Goal: Task Accomplishment & Management: Use online tool/utility

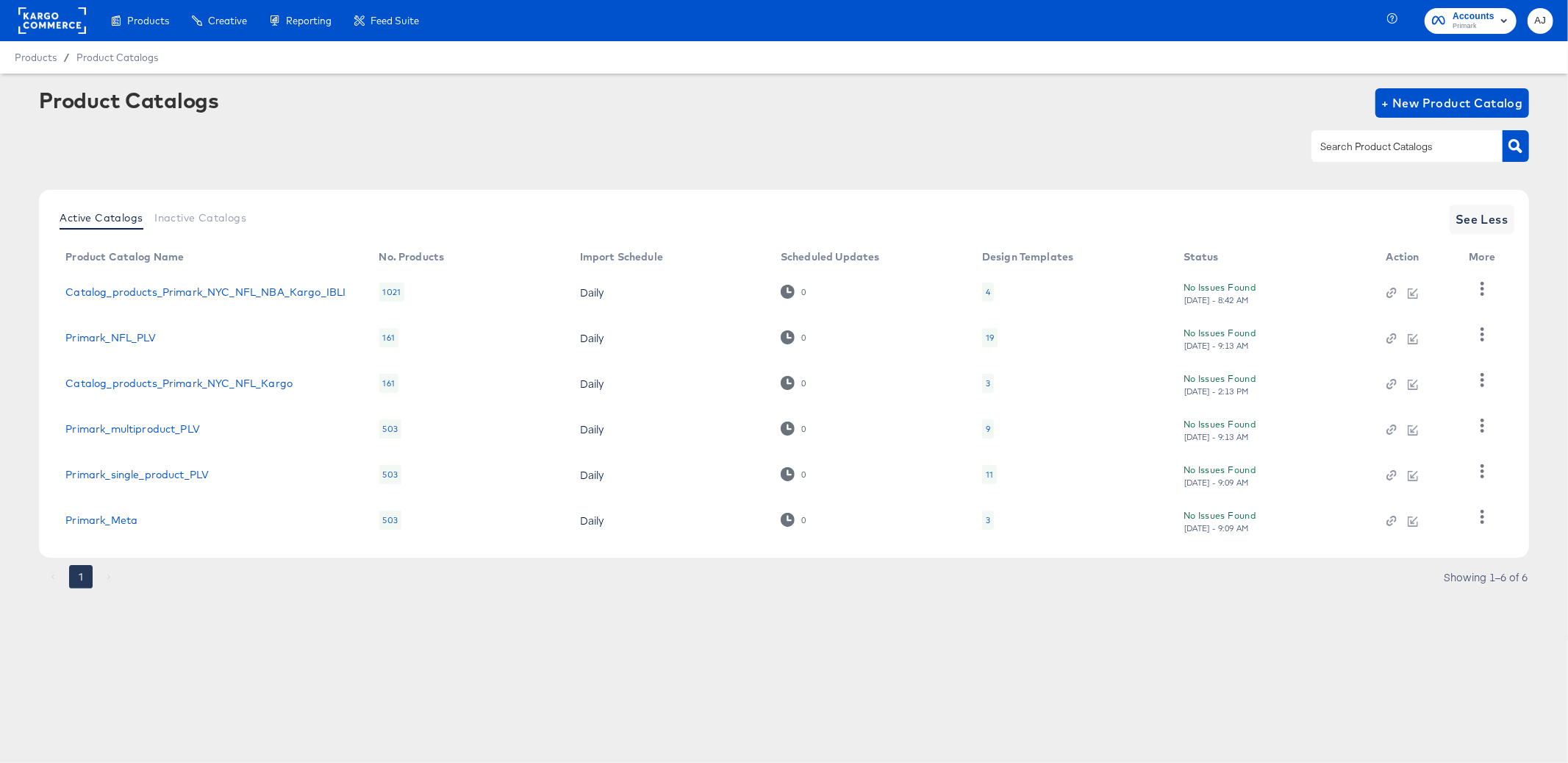
click at [266, 655] on div "Products Products Product Catalogs Enhance Your Product Catalog, Map Them to Pu…" at bounding box center [784, 381] width 1568 height 763
click at [1192, 636] on article "Product Catalogs + New Product Catalog Active Catalogs Inactive Catalogs See Le…" at bounding box center [784, 356] width 1568 height 566
click at [1479, 422] on icon "button" at bounding box center [1482, 425] width 14 height 14
click at [1482, 375] on icon "button" at bounding box center [1483, 379] width 4 height 14
click at [1410, 630] on article "Product Catalogs + New Product Catalog Active Catalogs Inactive Catalogs See Le…" at bounding box center [784, 356] width 1568 height 566
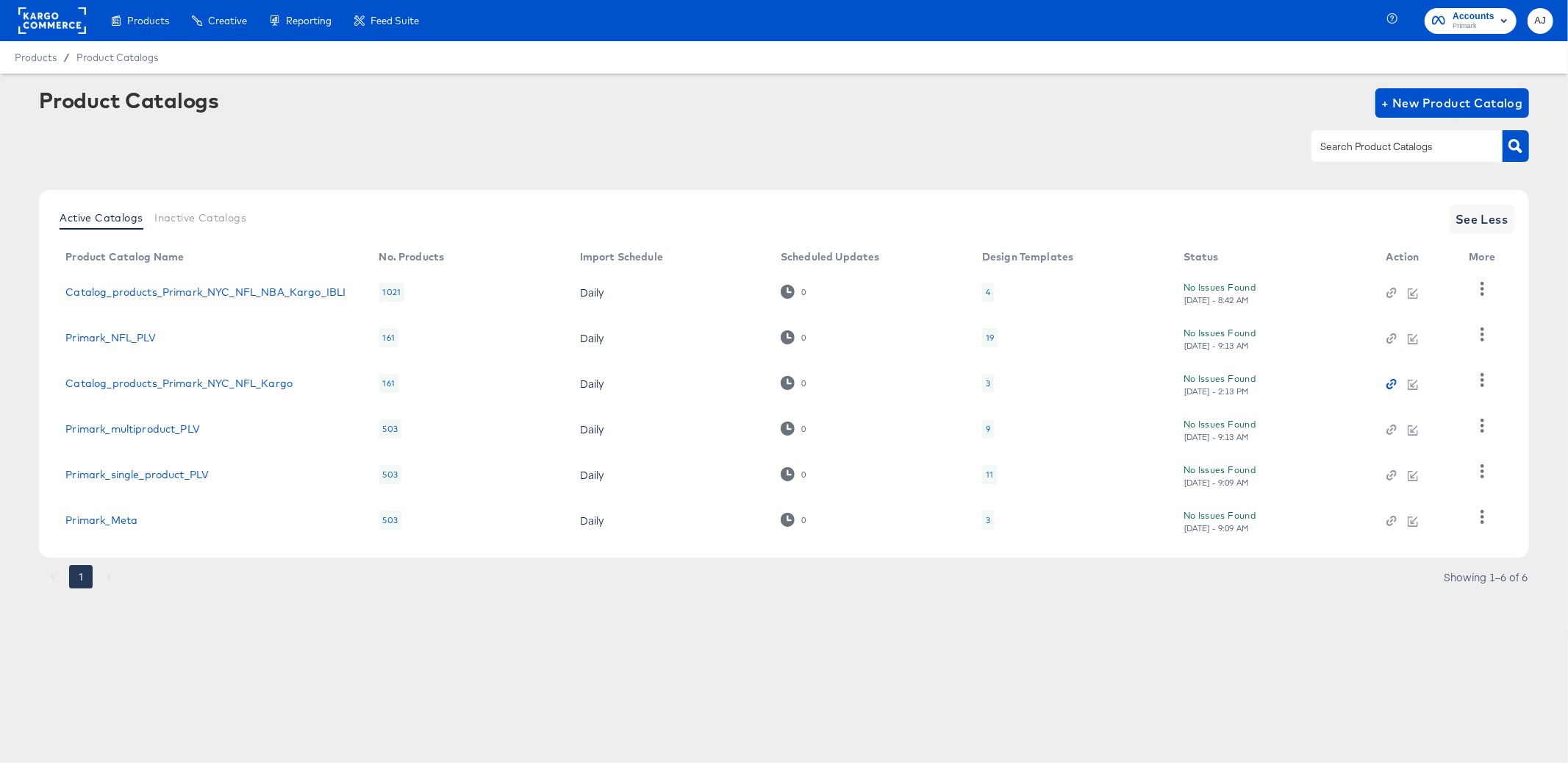
click at [1395, 383] on icon "button" at bounding box center [1393, 382] width 7 height 7
click at [1133, 671] on div "Products Products Product Catalogs Enhance Your Product Catalog, Map Them to Pu…" at bounding box center [784, 381] width 1568 height 763
click at [1492, 384] on button "button" at bounding box center [1482, 380] width 26 height 29
click at [1449, 359] on div "Business Manager" at bounding box center [1421, 358] width 147 height 24
click at [479, 553] on div "Active Catalogs Inactive Catalogs See Less Product Catalog Name No. Products Im…" at bounding box center [784, 373] width 1489 height 368
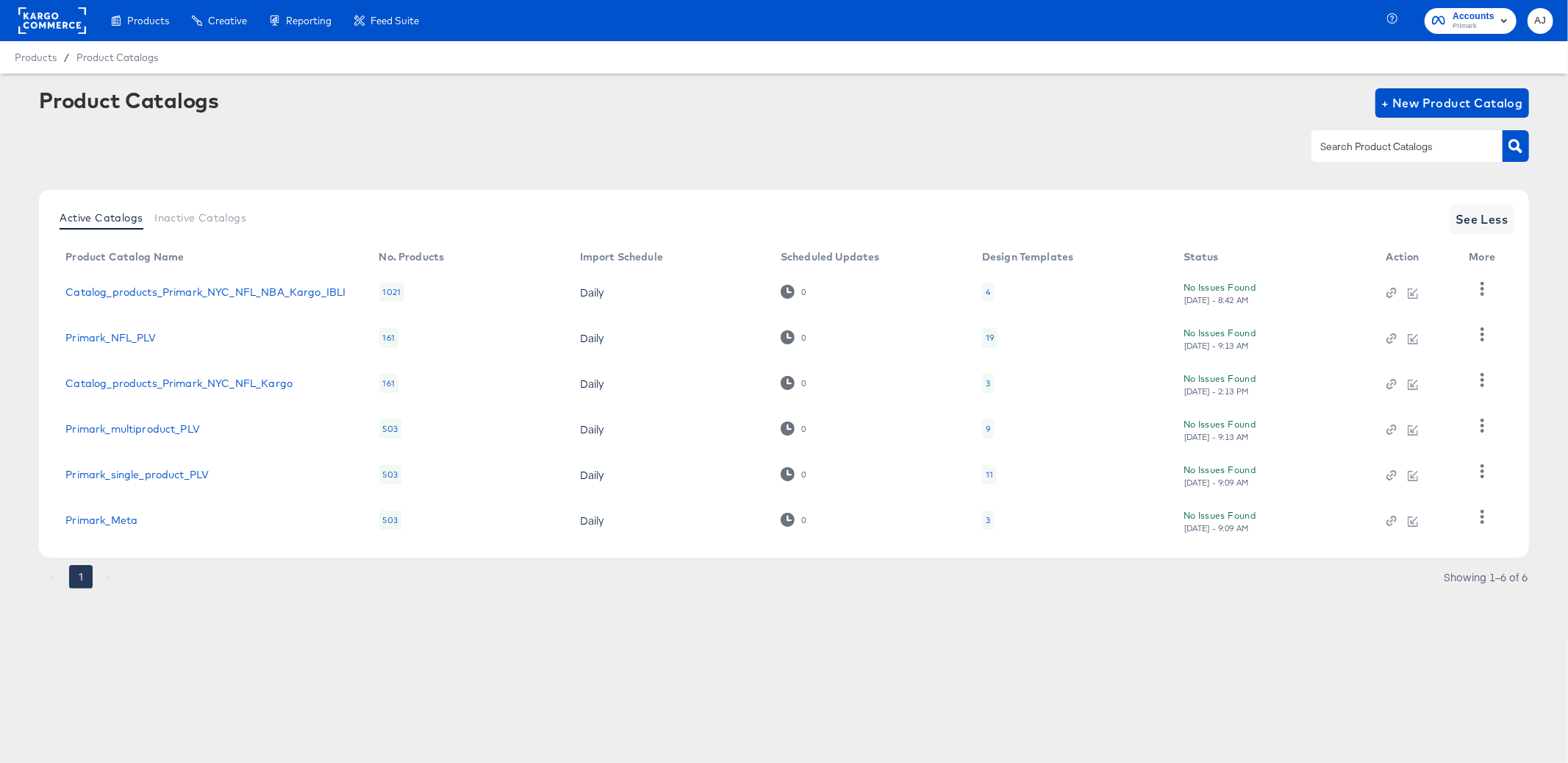
click at [785, 663] on div "Products Products Product Catalogs Enhance Your Product Catalog, Map Them to Pu…" at bounding box center [784, 381] width 1568 height 763
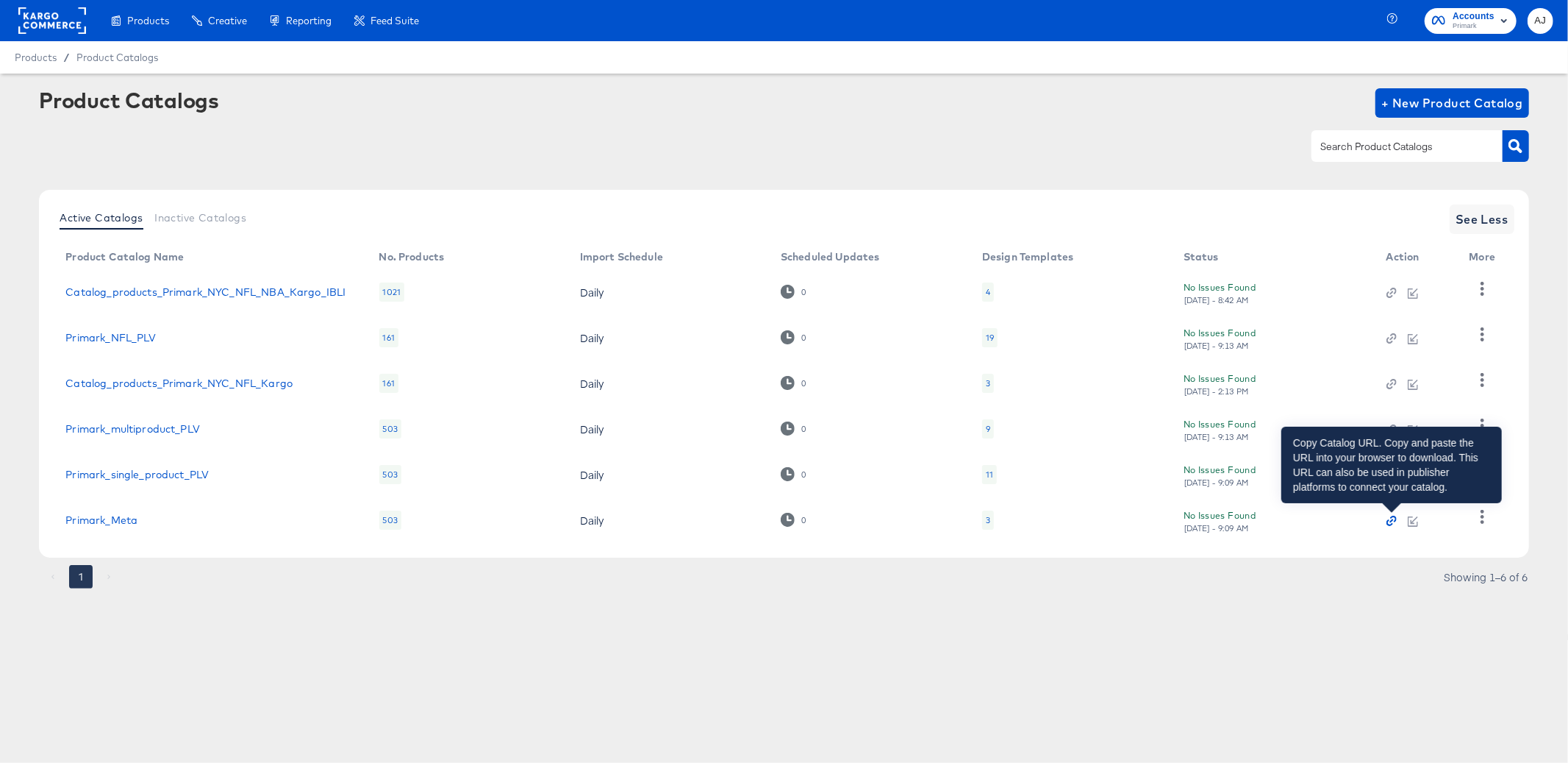
click at [1396, 520] on icon "button" at bounding box center [1391, 520] width 10 height 10
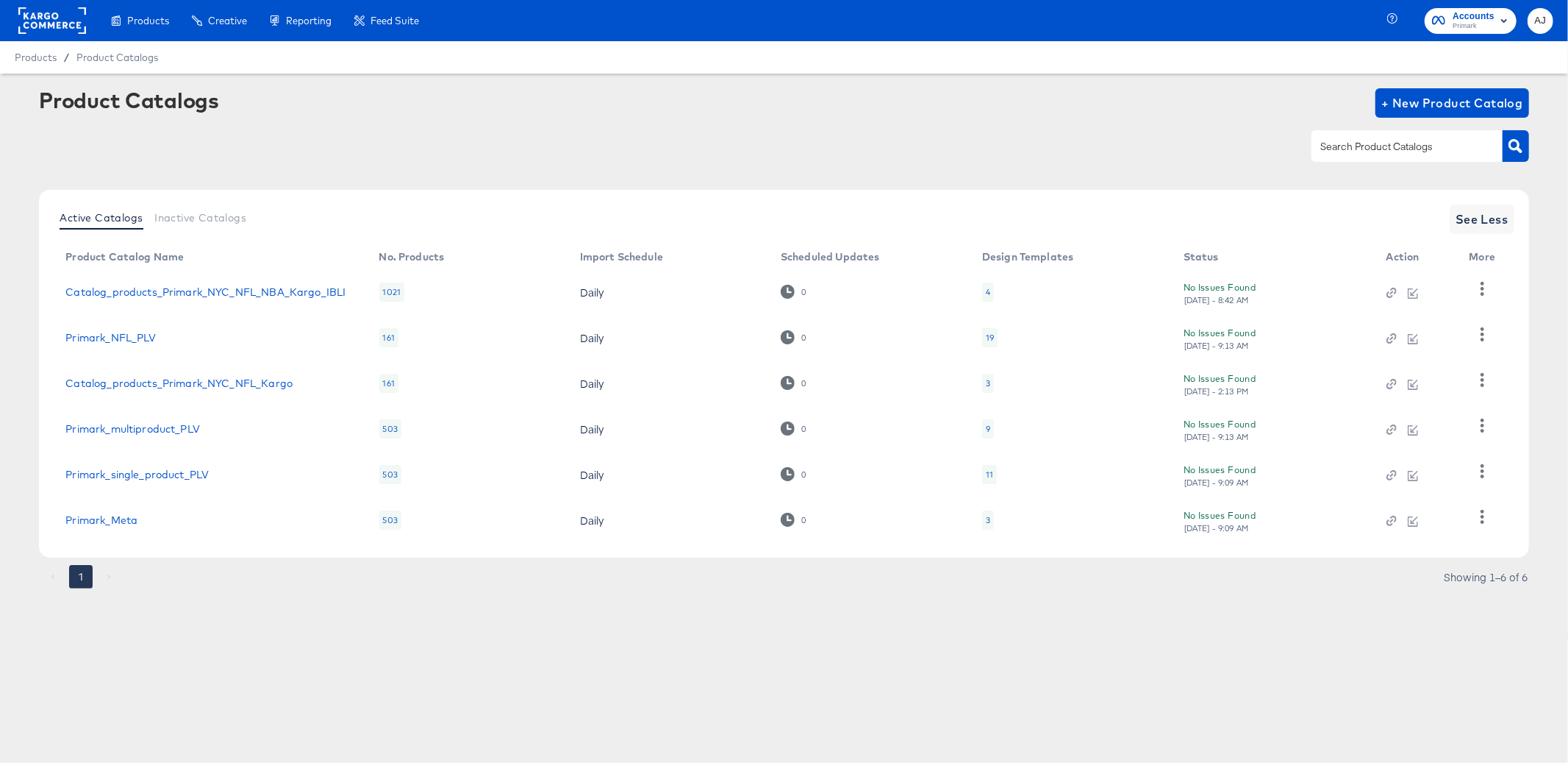
click at [349, 631] on article "Product Catalogs + New Product Catalog Active Catalogs Inactive Catalogs See Le…" at bounding box center [784, 356] width 1568 height 566
click at [1490, 517] on button "button" at bounding box center [1482, 517] width 26 height 29
click at [1433, 433] on div "HUD Checks (Internal)" at bounding box center [1421, 443] width 147 height 24
click at [427, 162] on div "Product Catalogs + New Product Catalog" at bounding box center [784, 133] width 1489 height 90
click at [440, 166] on div "Product Catalogs + New Product Catalog" at bounding box center [784, 133] width 1489 height 90
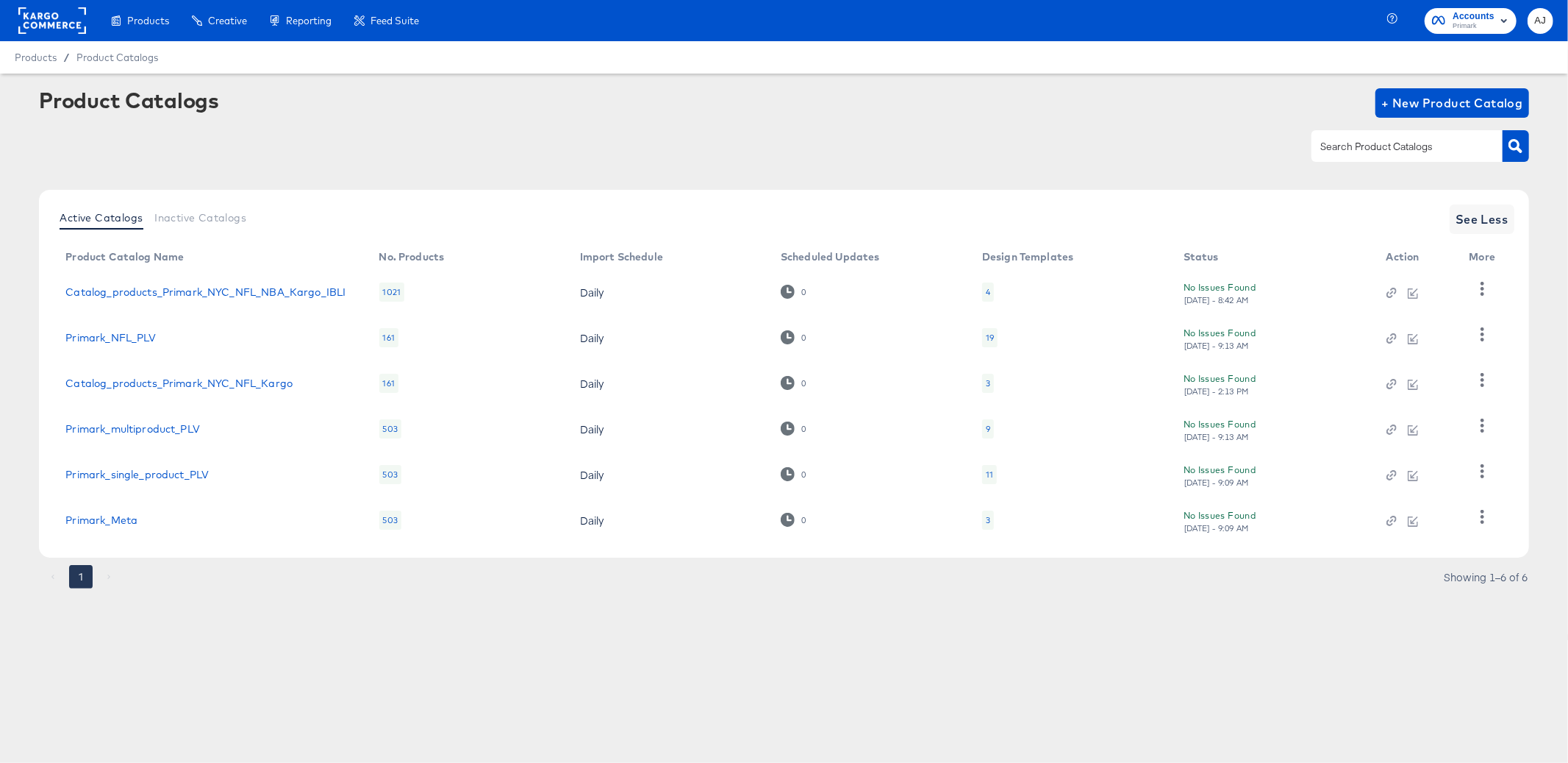
click at [47, 9] on rect at bounding box center [51, 21] width 67 height 27
